Goal: Transaction & Acquisition: Subscribe to service/newsletter

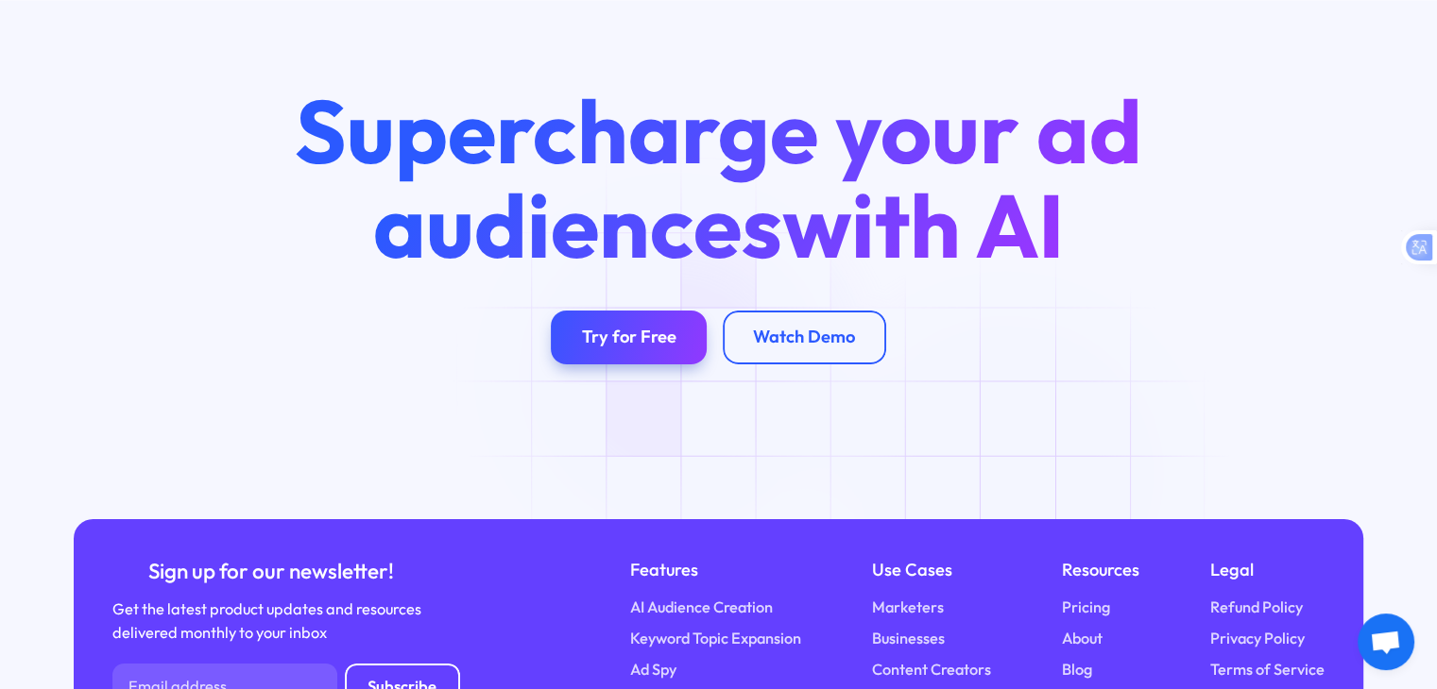
scroll to position [6800, 0]
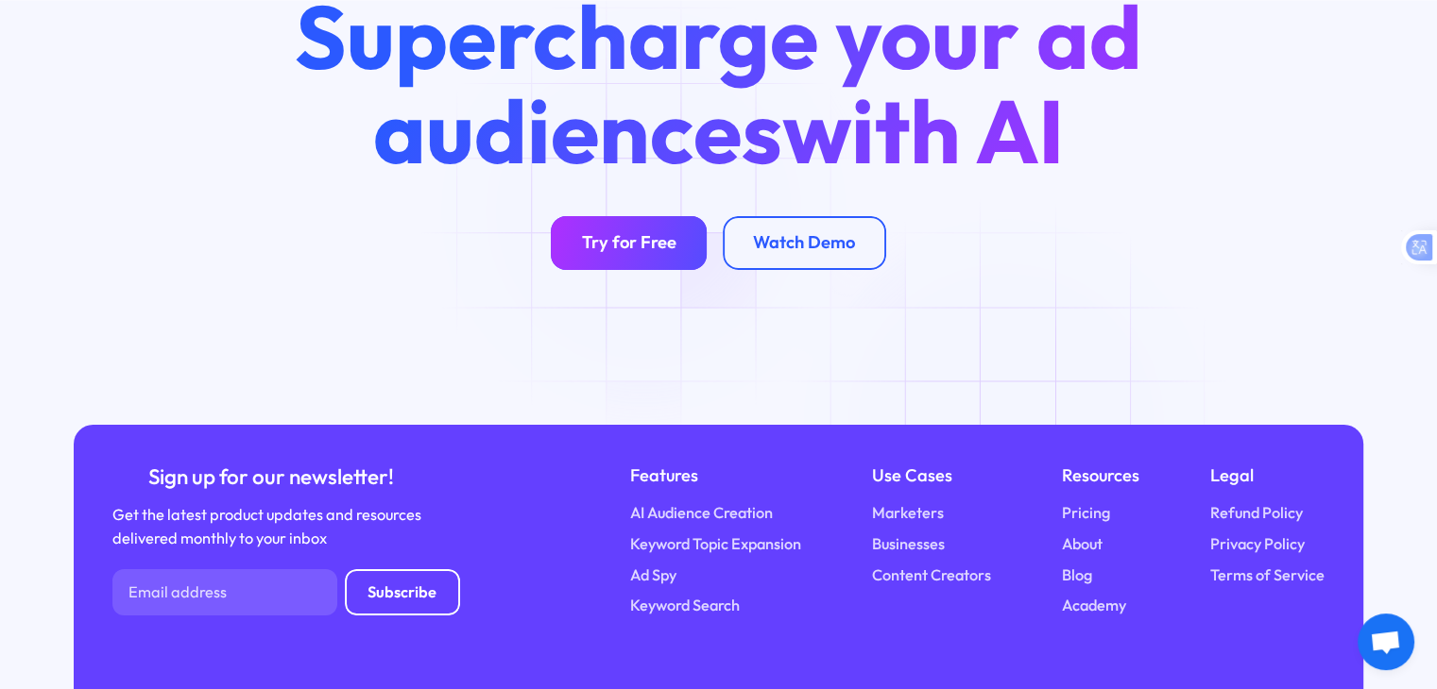
click at [649, 216] on link "Try for Free" at bounding box center [629, 243] width 156 height 54
